Goal: Task Accomplishment & Management: Use online tool/utility

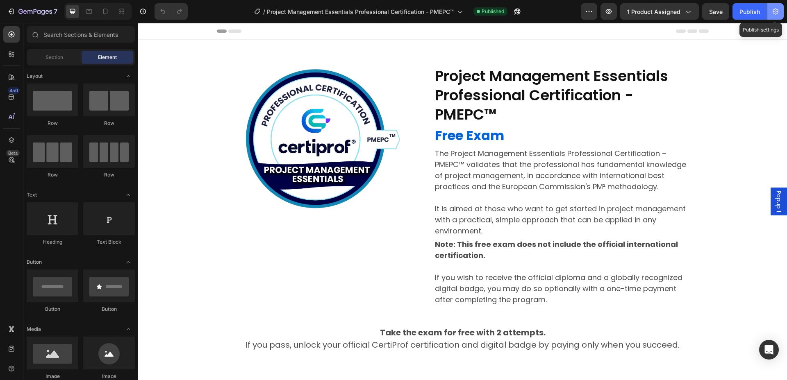
click at [778, 16] on button "button" at bounding box center [775, 11] width 16 height 16
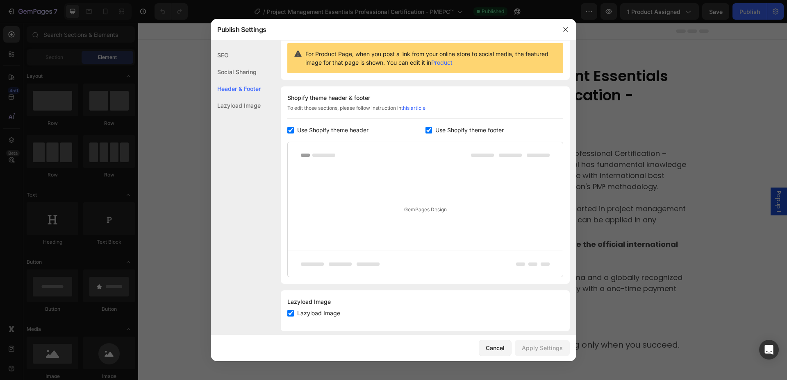
scroll to position [91, 0]
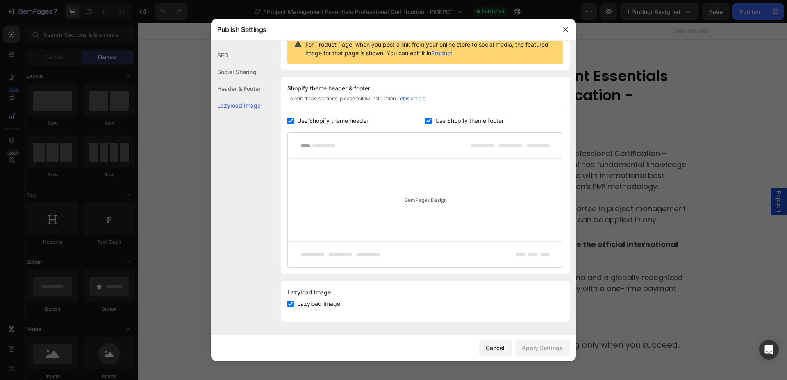
click at [232, 56] on div "SEO" at bounding box center [236, 55] width 50 height 17
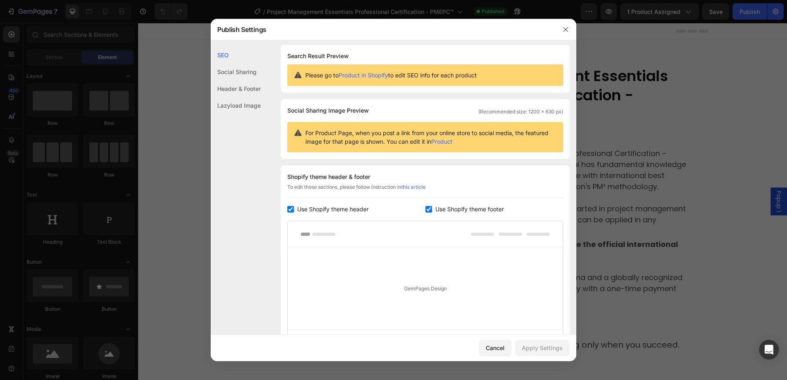
scroll to position [0, 0]
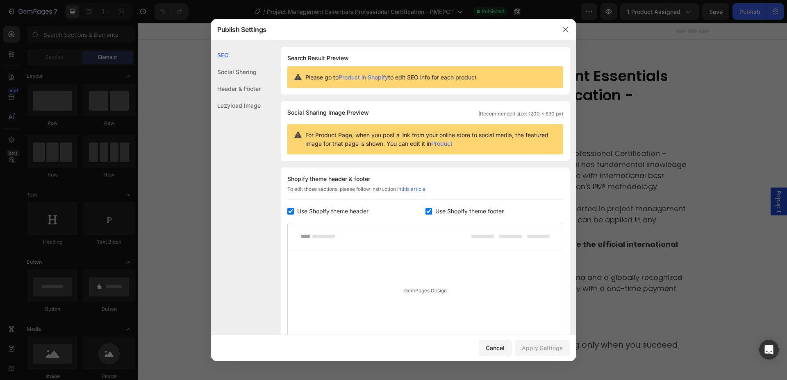
click at [226, 58] on div "SEO" at bounding box center [236, 55] width 50 height 17
click at [230, 70] on div "Social Sharing" at bounding box center [236, 72] width 50 height 17
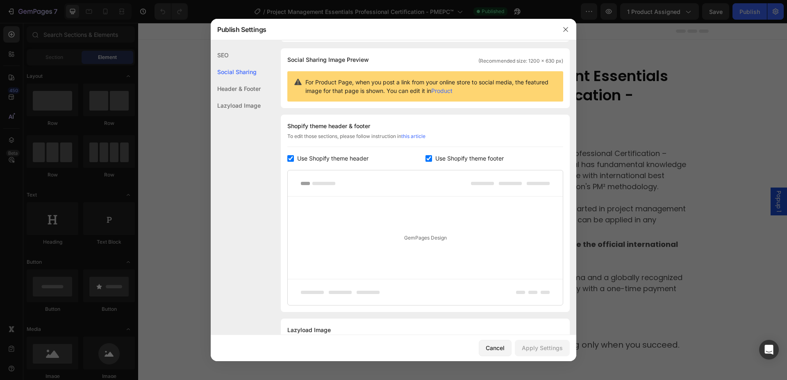
click at [240, 92] on div "Header & Footer" at bounding box center [236, 88] width 50 height 17
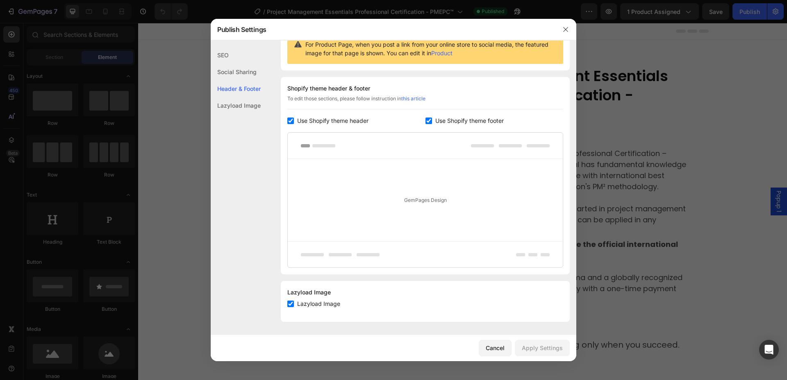
click at [238, 102] on div "Lazyload Image" at bounding box center [236, 105] width 50 height 17
click at [244, 88] on div "Header & Footer" at bounding box center [236, 88] width 50 height 17
click at [247, 88] on div "Header & Footer" at bounding box center [236, 88] width 50 height 17
click at [565, 31] on icon "button" at bounding box center [565, 29] width 7 height 7
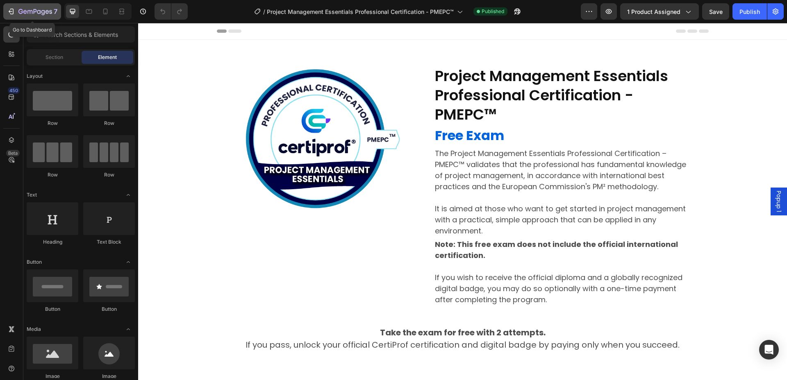
click at [20, 15] on icon "button" at bounding box center [35, 12] width 34 height 7
